Goal: Transaction & Acquisition: Purchase product/service

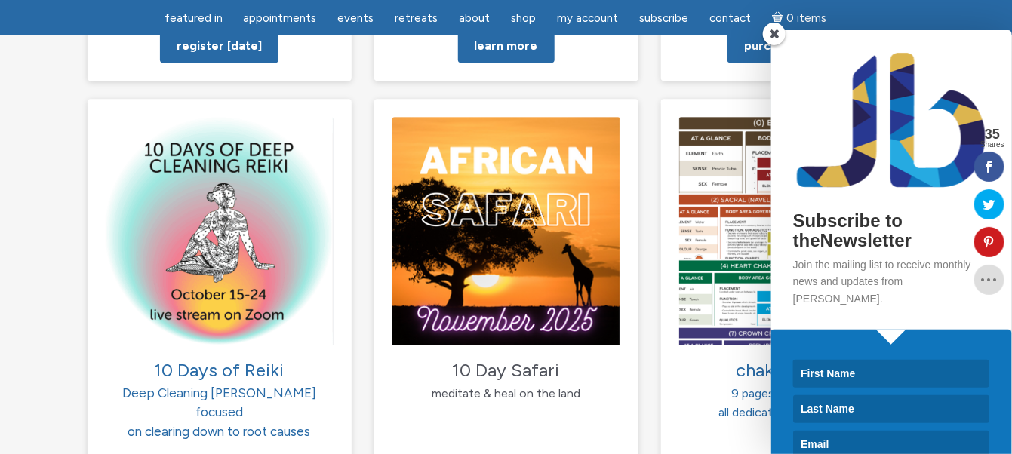
scroll to position [1515, 0]
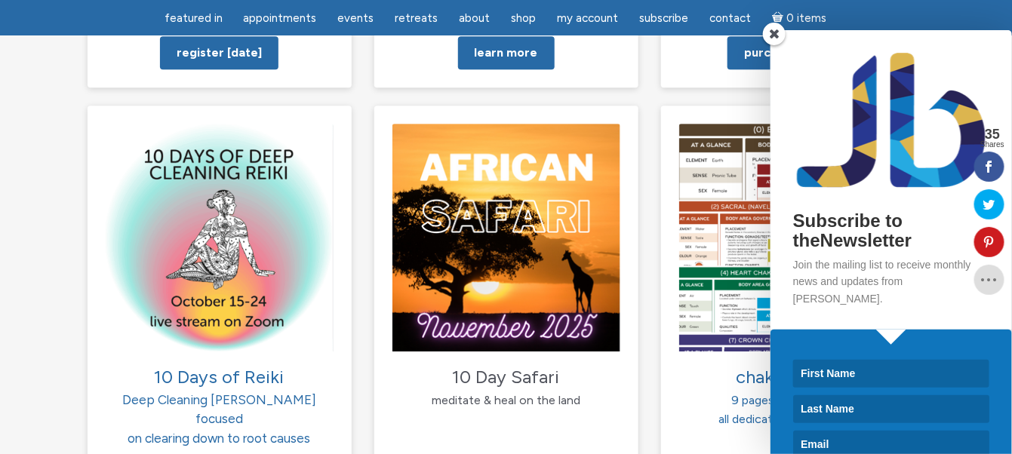
click at [775, 30] on span at bounding box center [774, 34] width 23 height 23
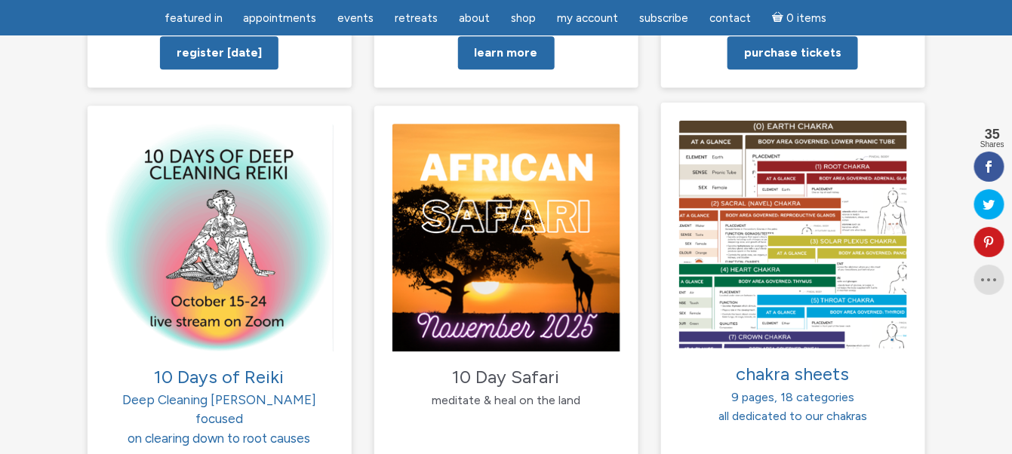
click at [784, 251] on img at bounding box center [793, 234] width 228 height 228
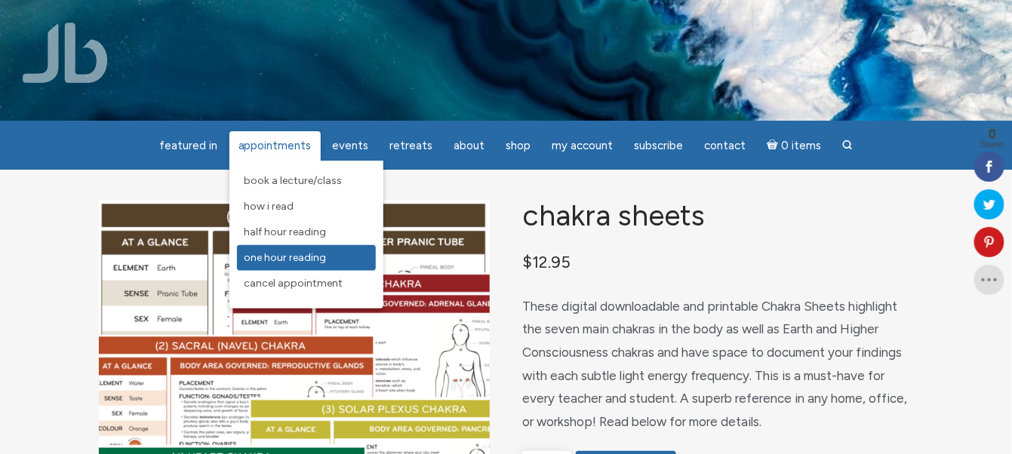
click at [281, 257] on span "One Hour Reading" at bounding box center [286, 257] width 82 height 13
click at [300, 259] on span "One Hour Reading" at bounding box center [286, 257] width 82 height 13
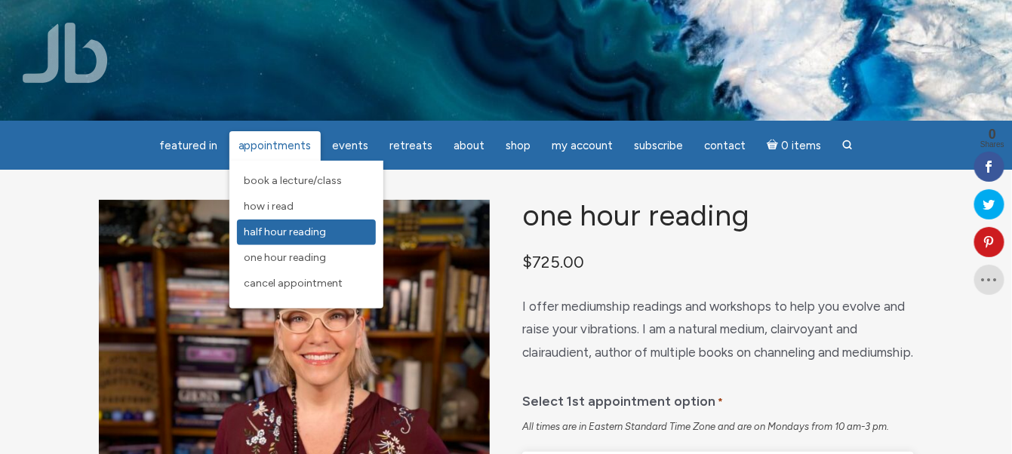
click at [282, 230] on span "Half Hour Reading" at bounding box center [286, 232] width 82 height 13
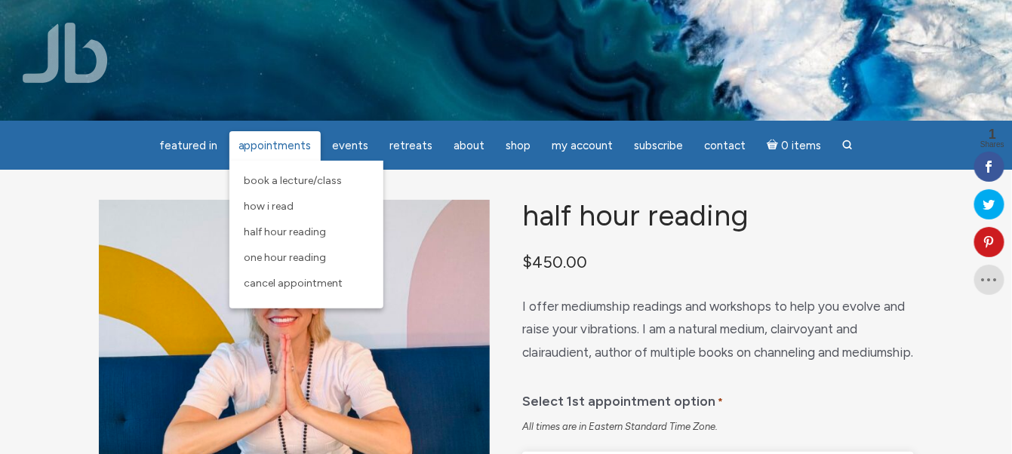
click at [283, 148] on span "Appointments" at bounding box center [274, 146] width 73 height 14
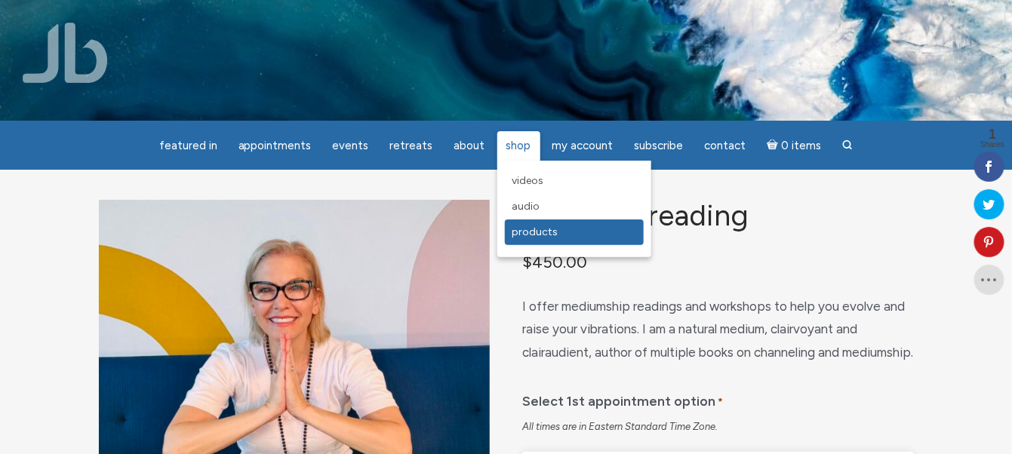
click at [521, 232] on span "Products" at bounding box center [535, 232] width 46 height 13
